Goal: Task Accomplishment & Management: Manage account settings

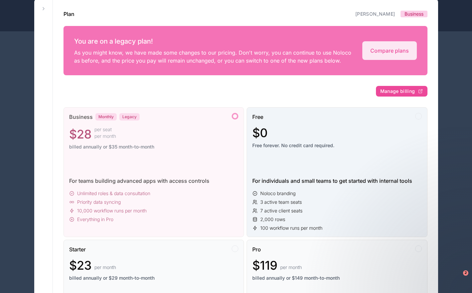
scroll to position [80, 0]
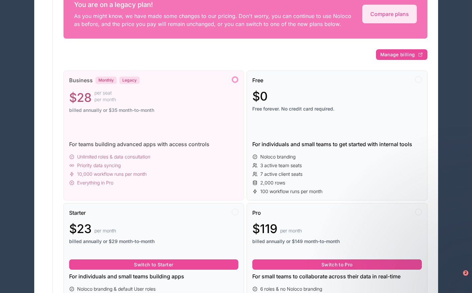
click at [183, 177] on div "10,000 workflow runs per month" at bounding box center [154, 174] width 170 height 7
click at [97, 123] on div "Business Monthly Legacy $28 per seat per month billed annually or $35 month-to-…" at bounding box center [154, 100] width 170 height 48
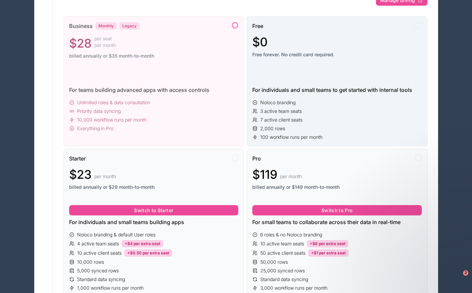
scroll to position [142, 0]
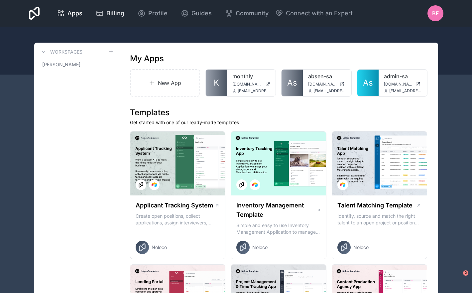
click at [121, 19] on link "Billing" at bounding box center [109, 13] width 39 height 15
